Goal: Task Accomplishment & Management: Use online tool/utility

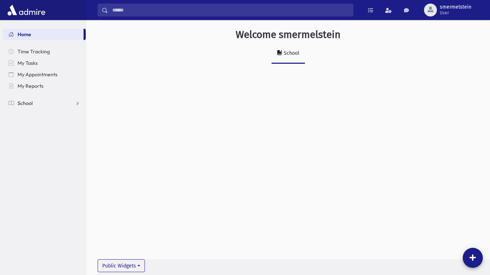
click at [79, 103] on link "School" at bounding box center [44, 103] width 83 height 11
click at [42, 128] on span "Attendance" at bounding box center [35, 126] width 27 height 6
click at [32, 139] on span "Entry" at bounding box center [33, 137] width 12 height 6
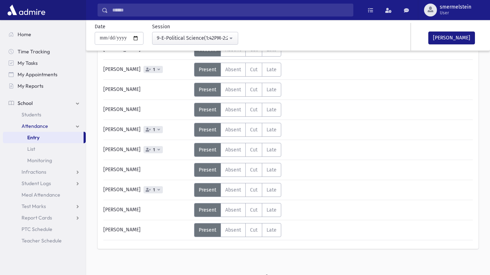
scroll to position [255, 0]
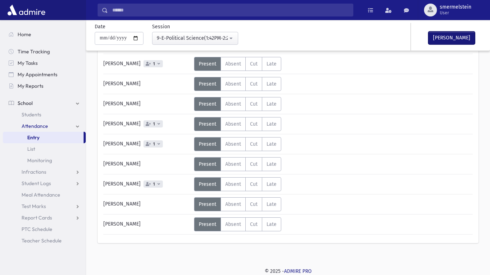
click at [468, 34] on button "Mark Done" at bounding box center [451, 38] width 47 height 13
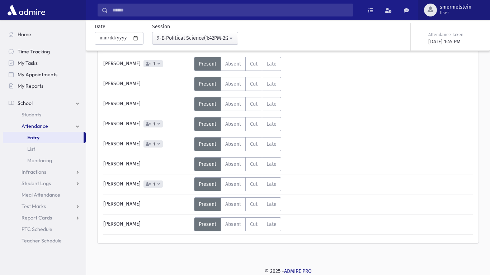
click at [441, 5] on span "smermelstein" at bounding box center [456, 7] width 32 height 6
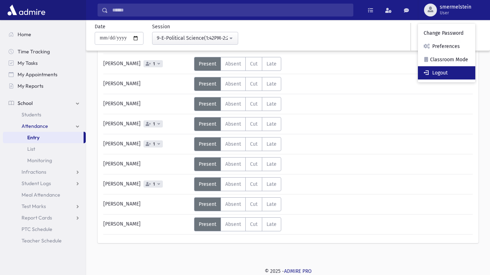
click at [436, 70] on link "Logout" at bounding box center [446, 72] width 57 height 13
